Goal: Information Seeking & Learning: Learn about a topic

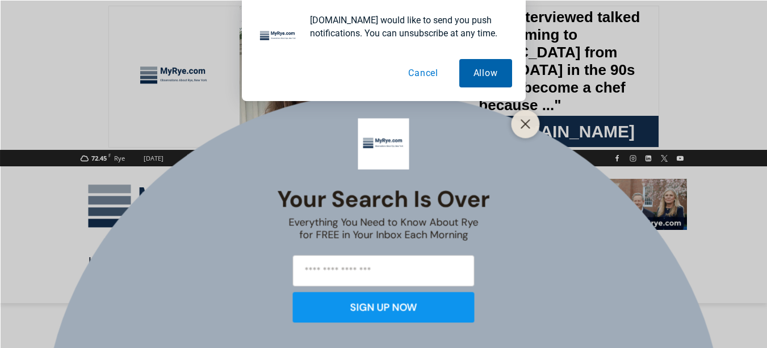
click at [484, 81] on button "Allow" at bounding box center [485, 73] width 53 height 28
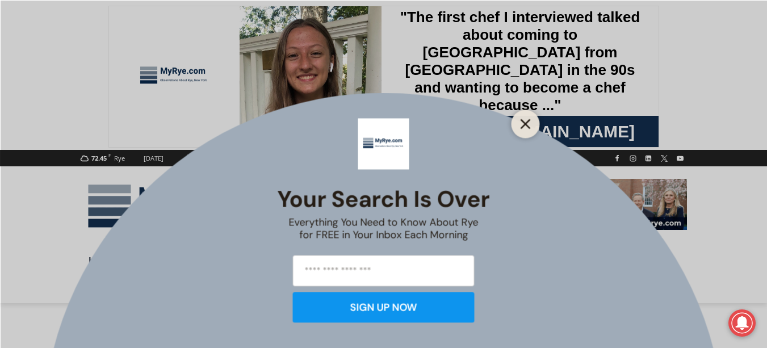
click at [526, 116] on button "Close" at bounding box center [526, 124] width 16 height 16
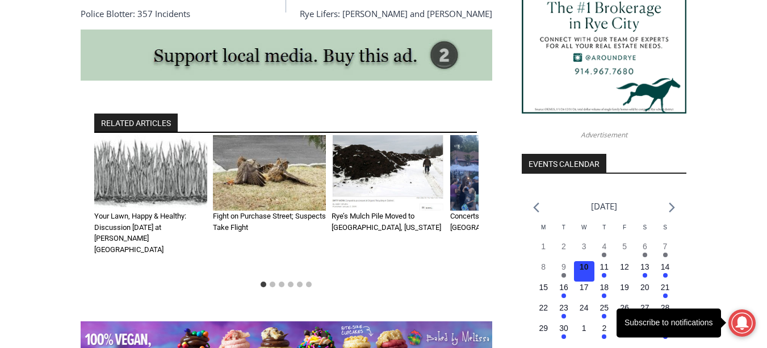
scroll to position [1158, 0]
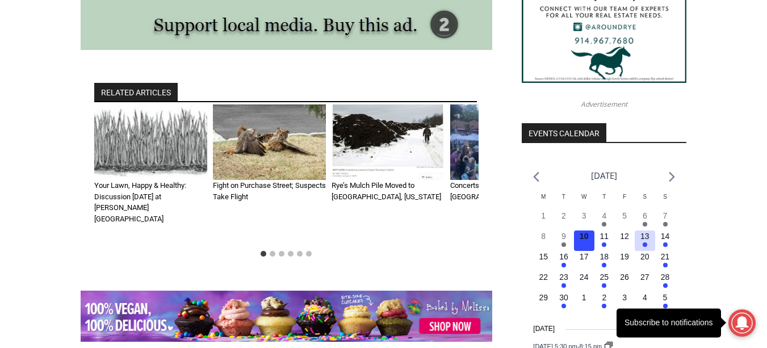
click at [645, 241] on time "13" at bounding box center [644, 236] width 9 height 9
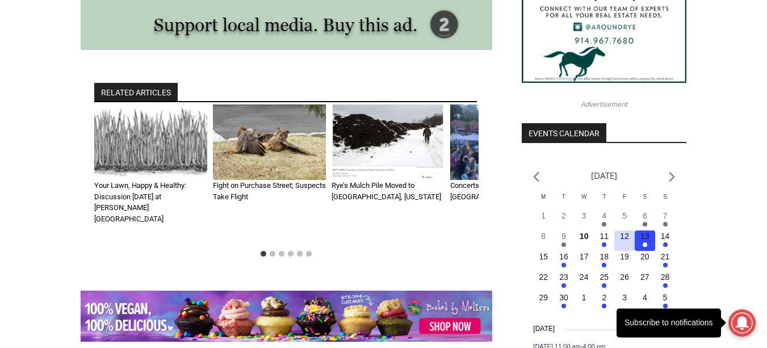
click at [626, 241] on time "12" at bounding box center [624, 236] width 9 height 9
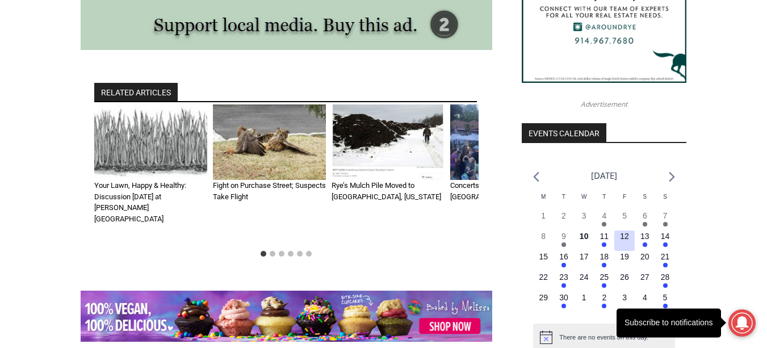
click at [626, 241] on time "12" at bounding box center [624, 236] width 9 height 9
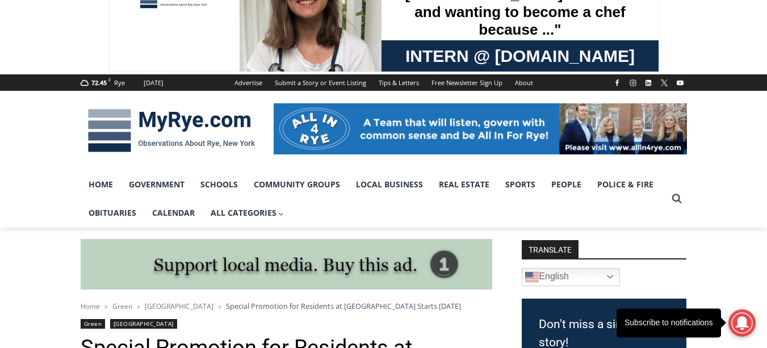
scroll to position [37, 0]
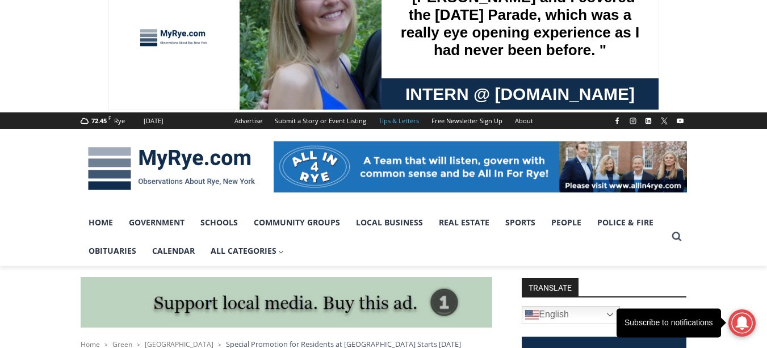
click at [401, 120] on link "Tips & Letters" at bounding box center [398, 120] width 53 height 16
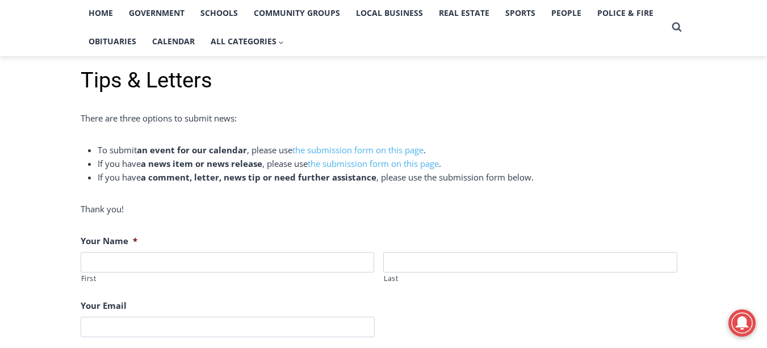
scroll to position [212, 0]
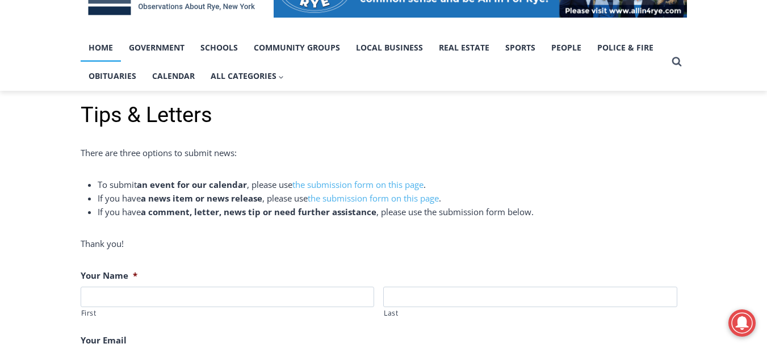
click at [110, 43] on link "Home" at bounding box center [101, 48] width 40 height 28
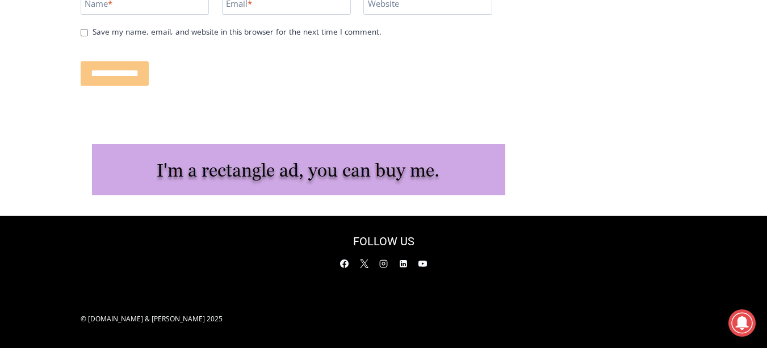
scroll to position [2770, 0]
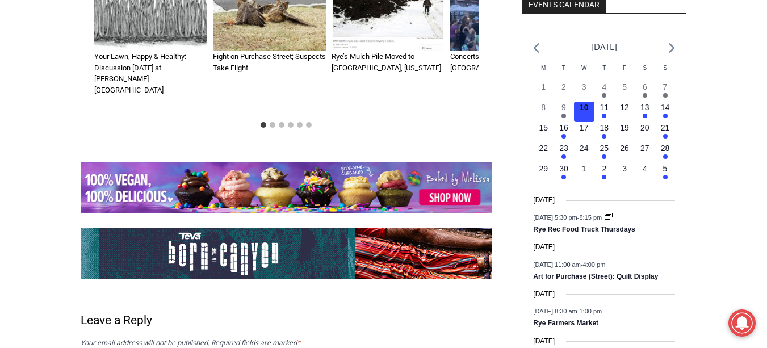
scroll to position [1317, 0]
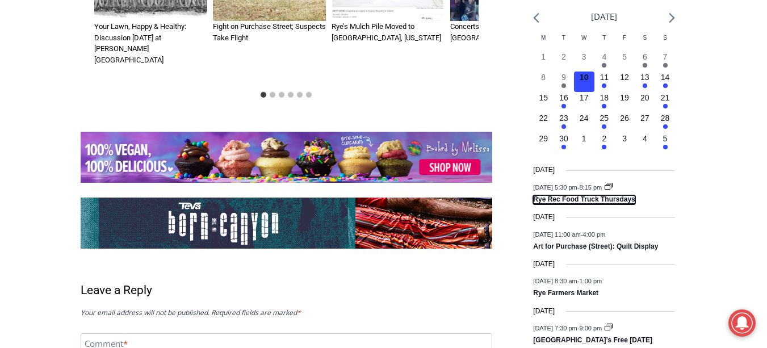
click at [589, 199] on link "Rye Rec Food Truck Thursdays" at bounding box center [584, 199] width 102 height 9
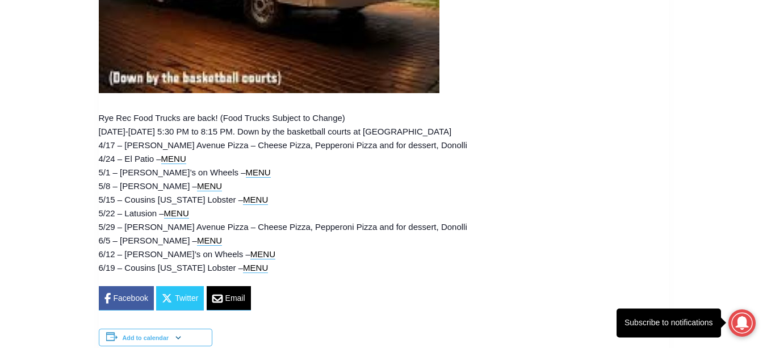
scroll to position [749, 0]
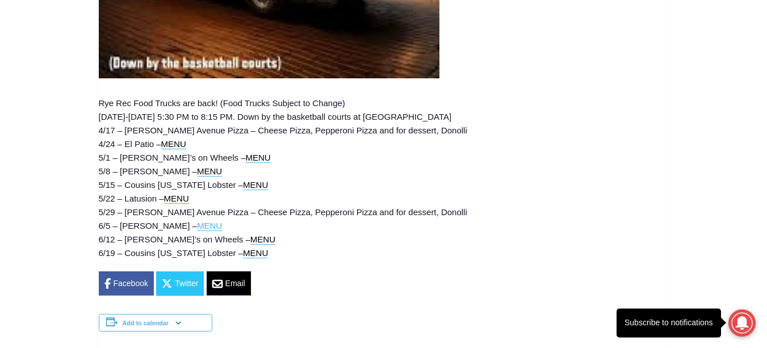
click at [197, 231] on link "MENU" at bounding box center [209, 226] width 25 height 10
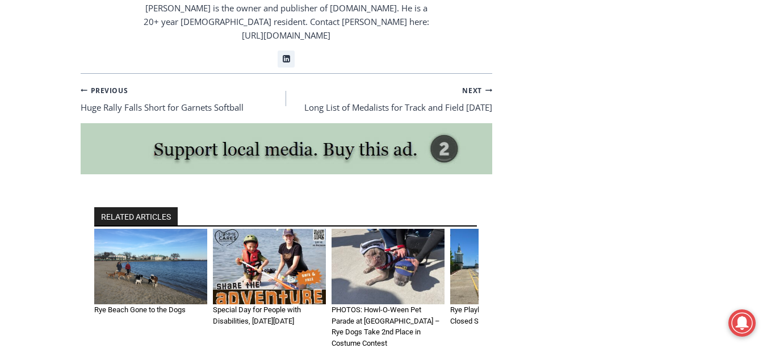
scroll to position [2007, 0]
